Goal: Navigation & Orientation: Find specific page/section

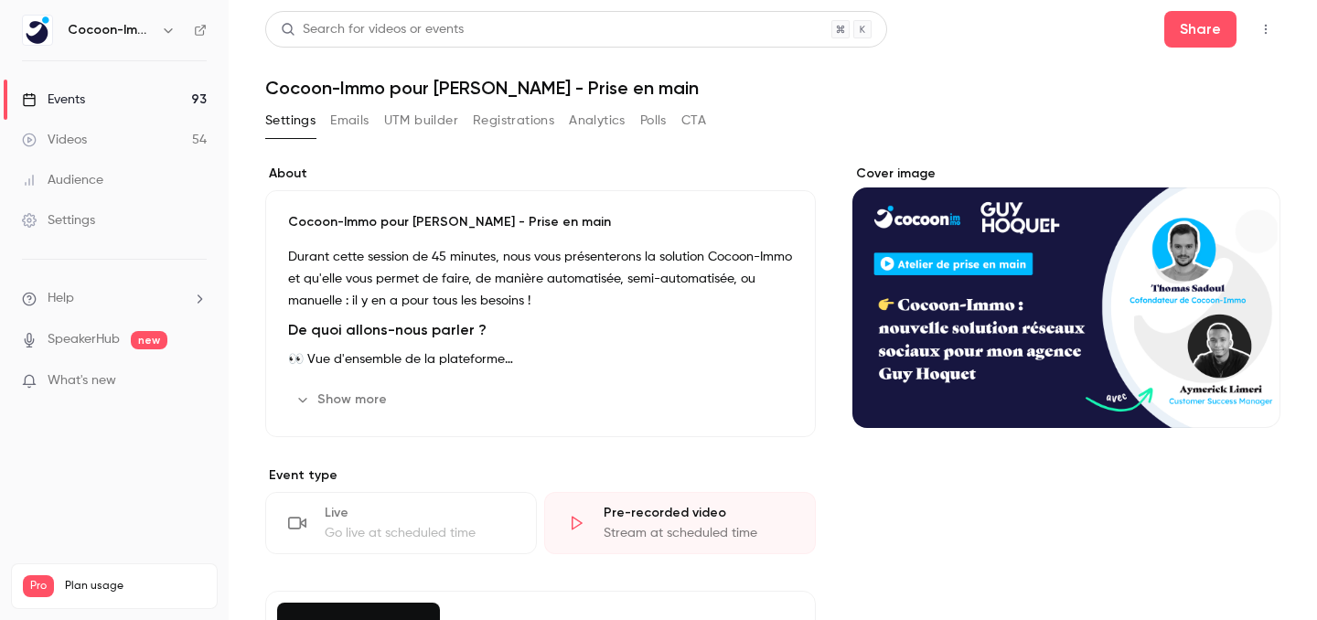
scroll to position [150, 0]
click at [136, 138] on link "Videos 54" at bounding box center [114, 140] width 229 height 40
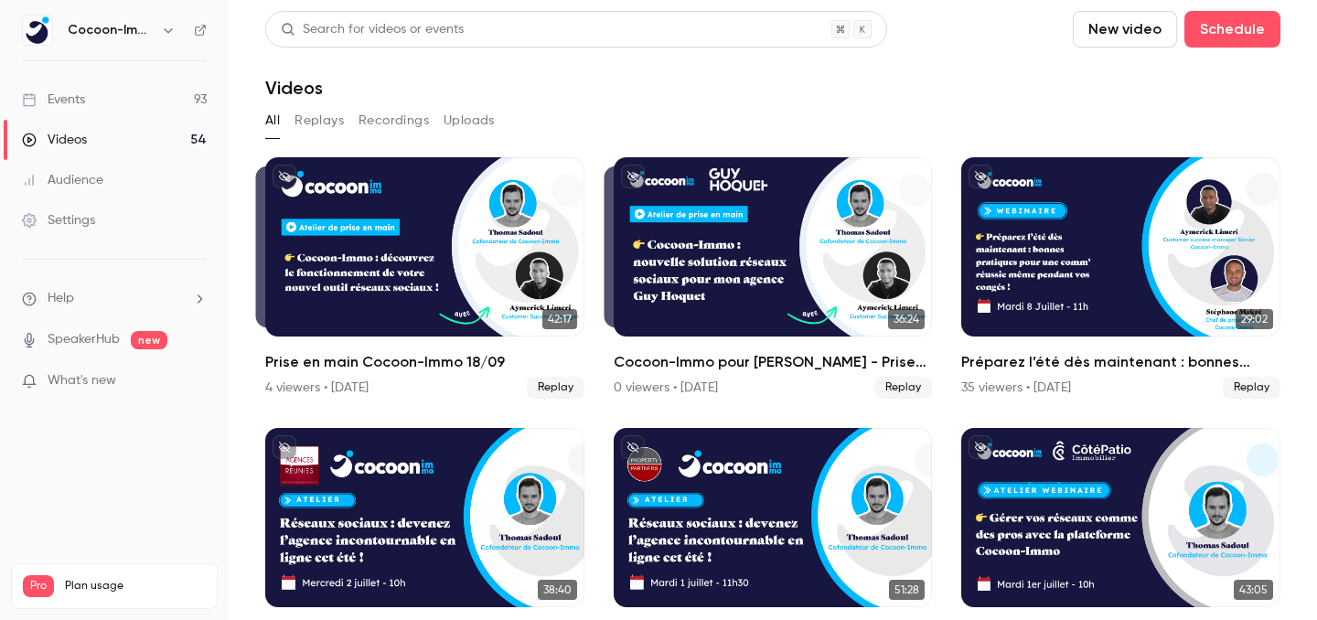
click at [110, 95] on link "Events 93" at bounding box center [114, 100] width 229 height 40
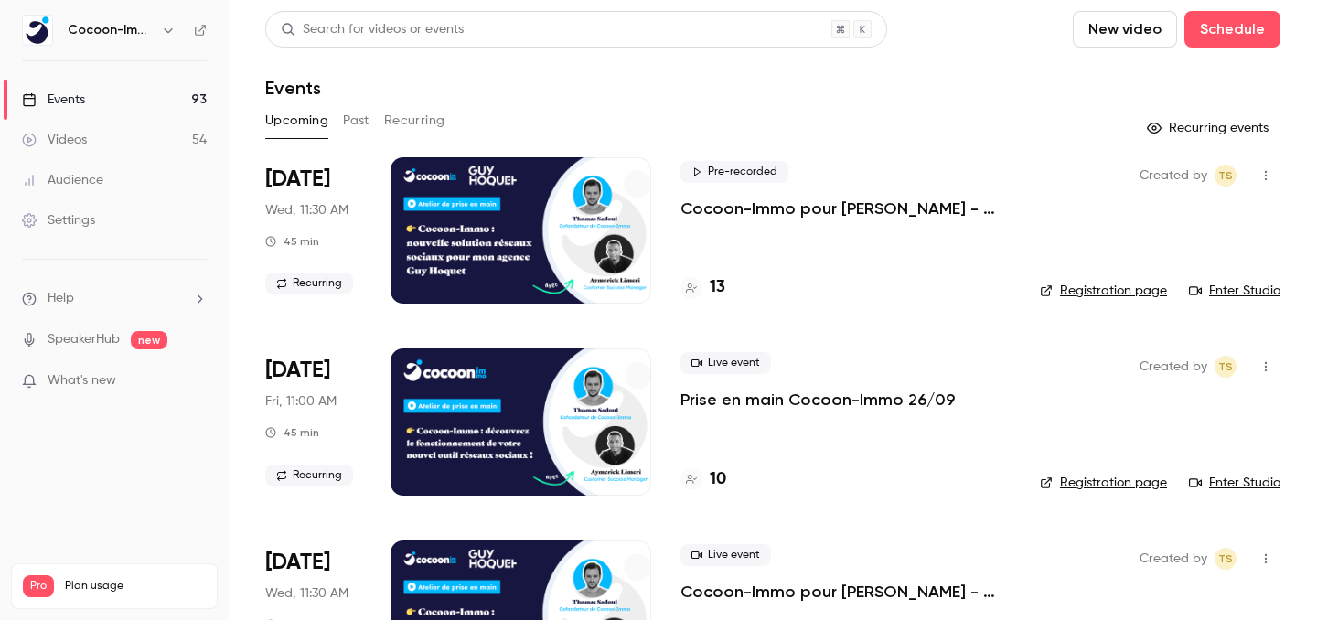
click at [1246, 298] on link "Enter Studio" at bounding box center [1234, 291] width 91 height 18
